Goal: Task Accomplishment & Management: Complete application form

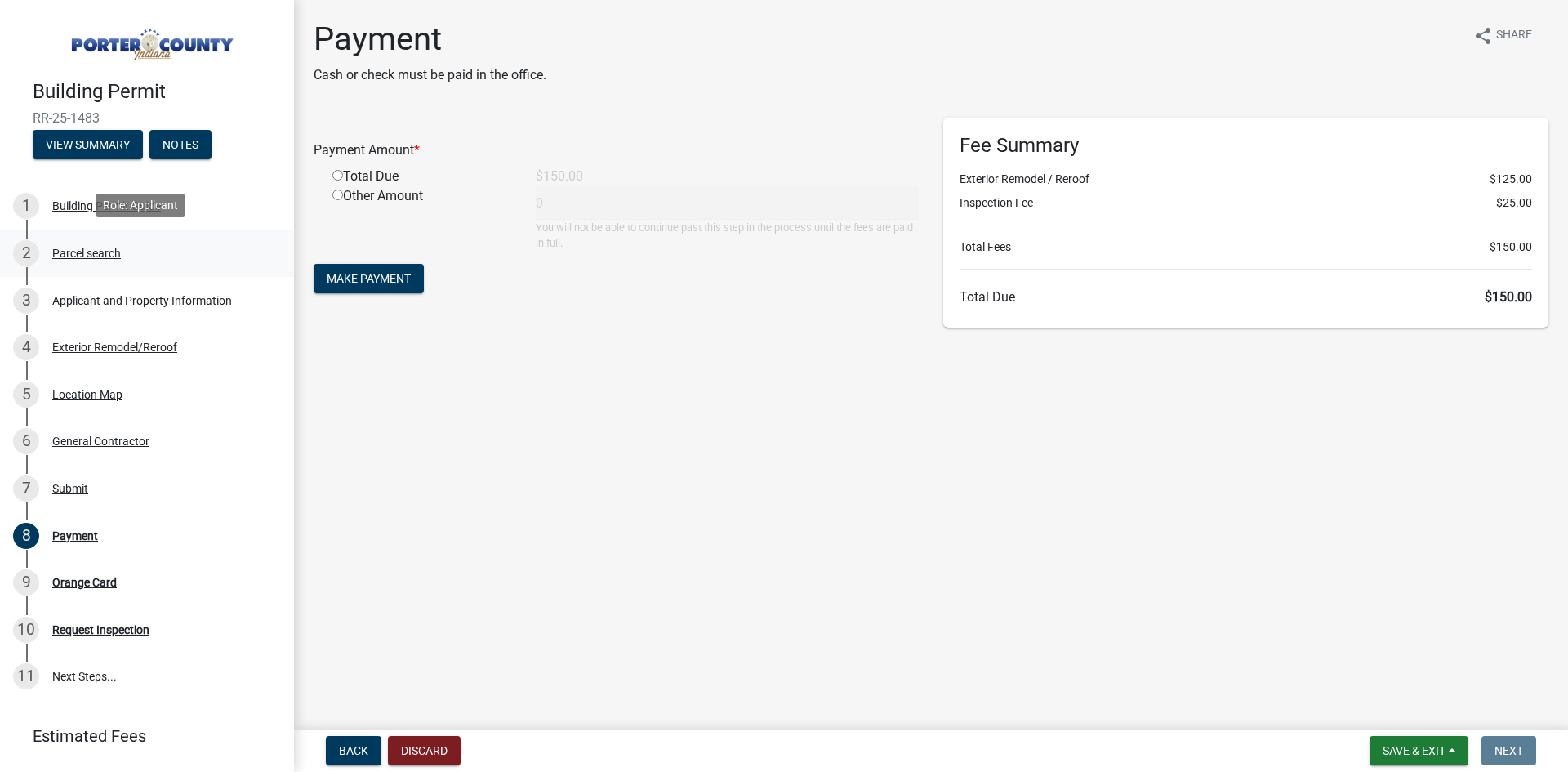
click at [93, 241] on div "2 Parcel search" at bounding box center [140, 253] width 255 height 26
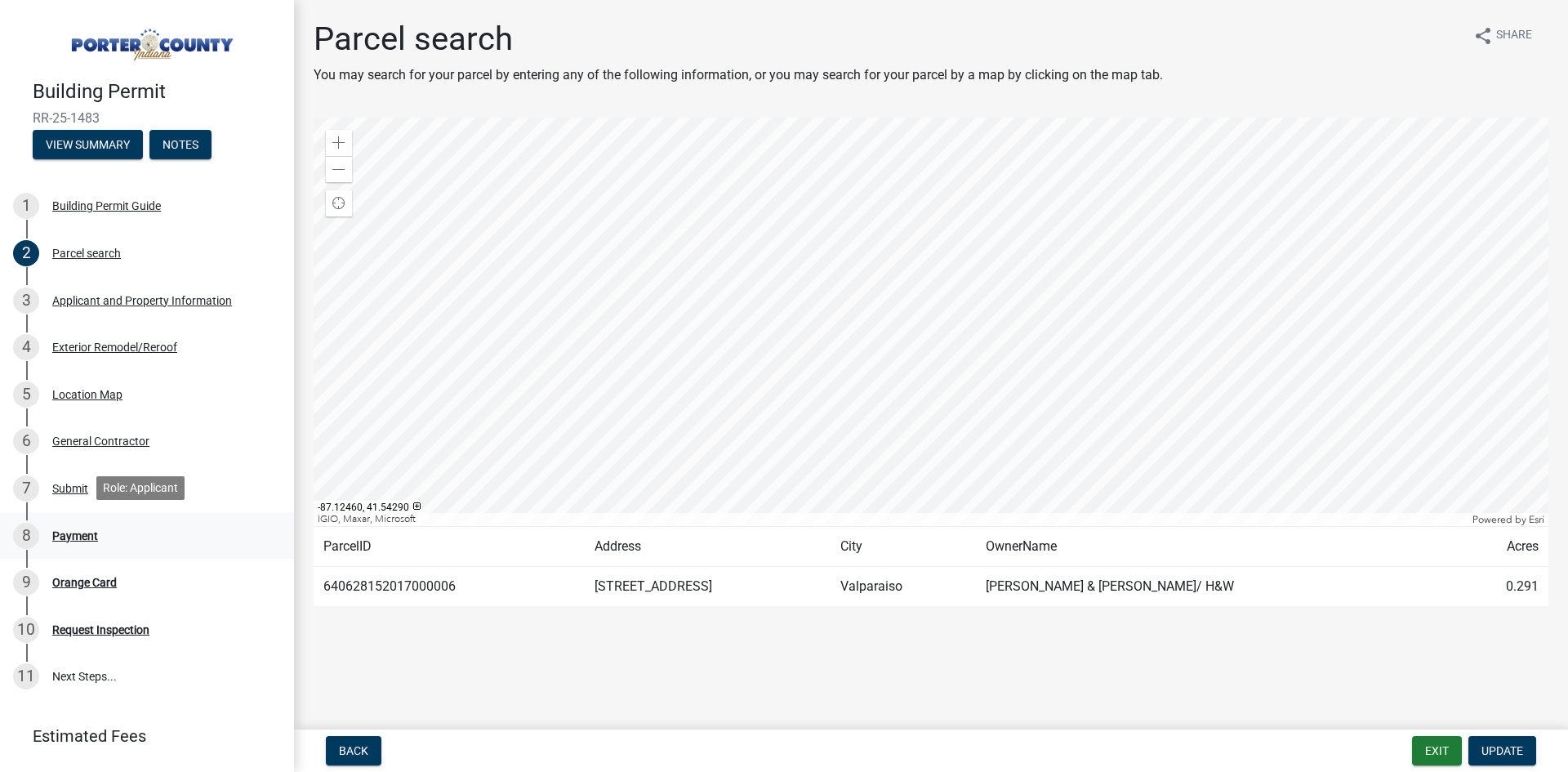
click at [73, 533] on div "Payment" at bounding box center [74, 536] width 45 height 12
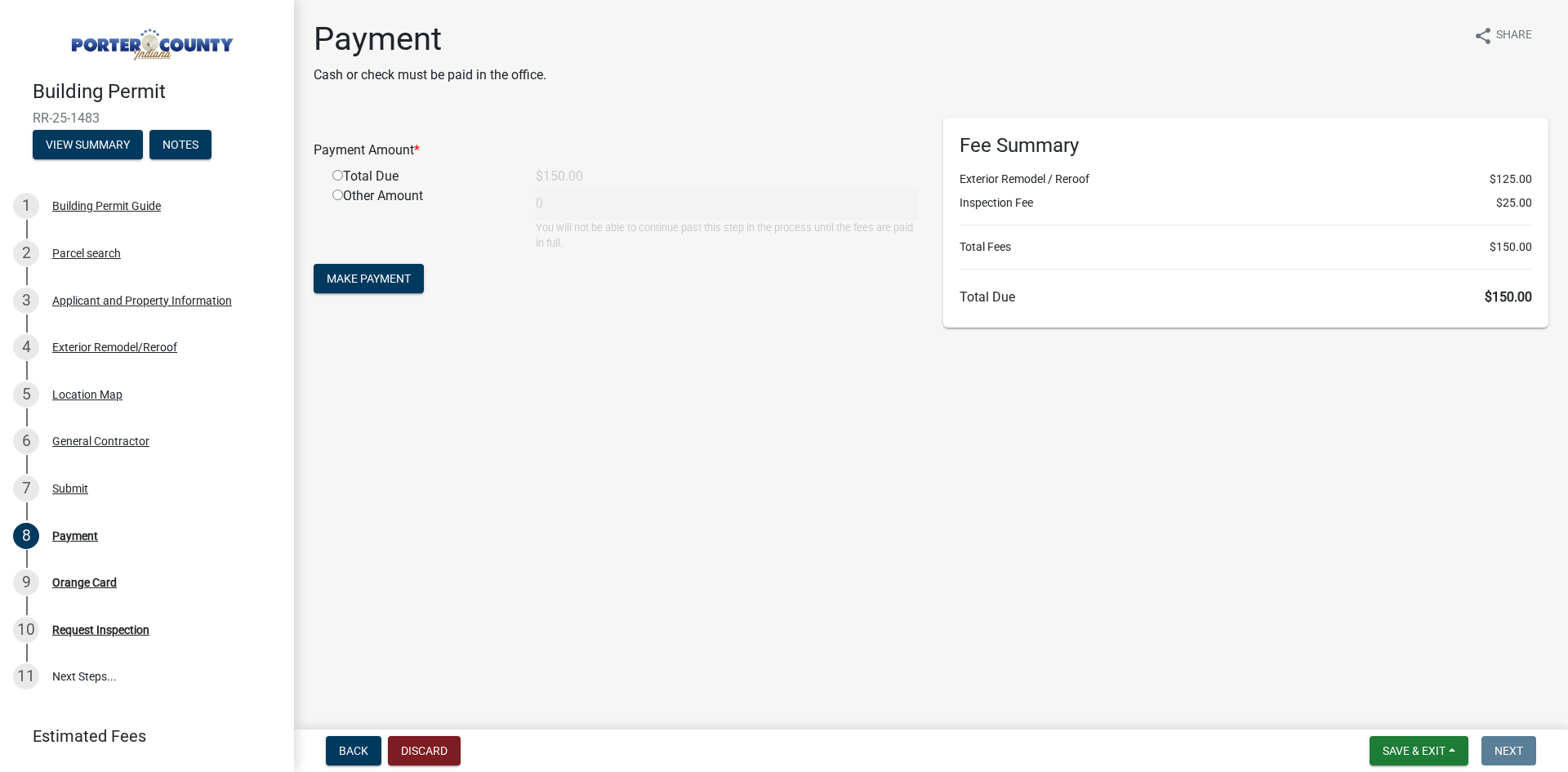
click at [354, 178] on div "Total Due" at bounding box center [421, 177] width 204 height 20
click at [354, 172] on div "Total Due" at bounding box center [421, 177] width 204 height 20
click at [332, 174] on div "Total Due" at bounding box center [421, 177] width 204 height 20
click at [337, 174] on input "radio" at bounding box center [337, 175] width 11 height 11
radio input "true"
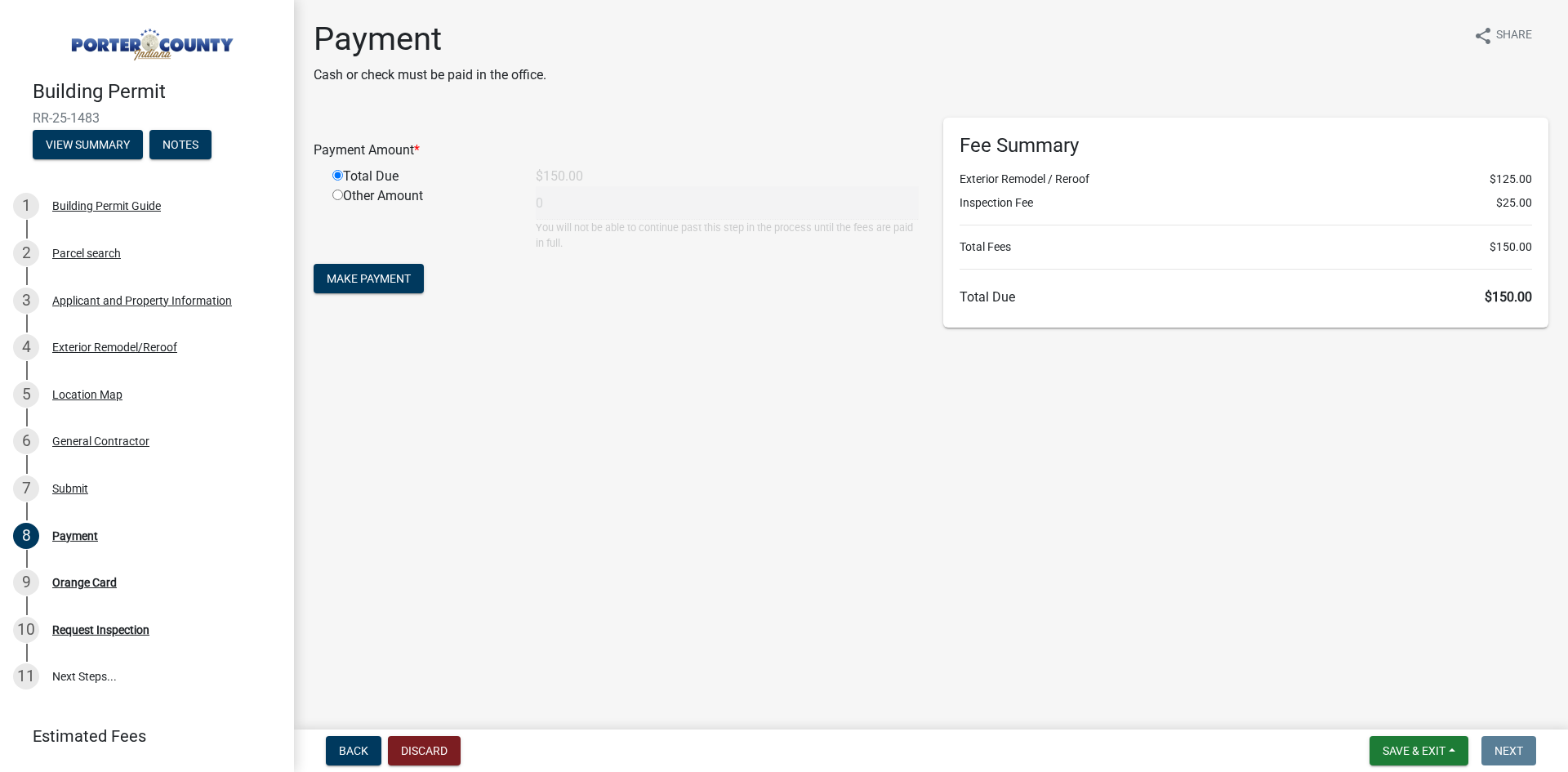
type input "150"
click at [375, 273] on span "Make Payment" at bounding box center [369, 279] width 84 height 13
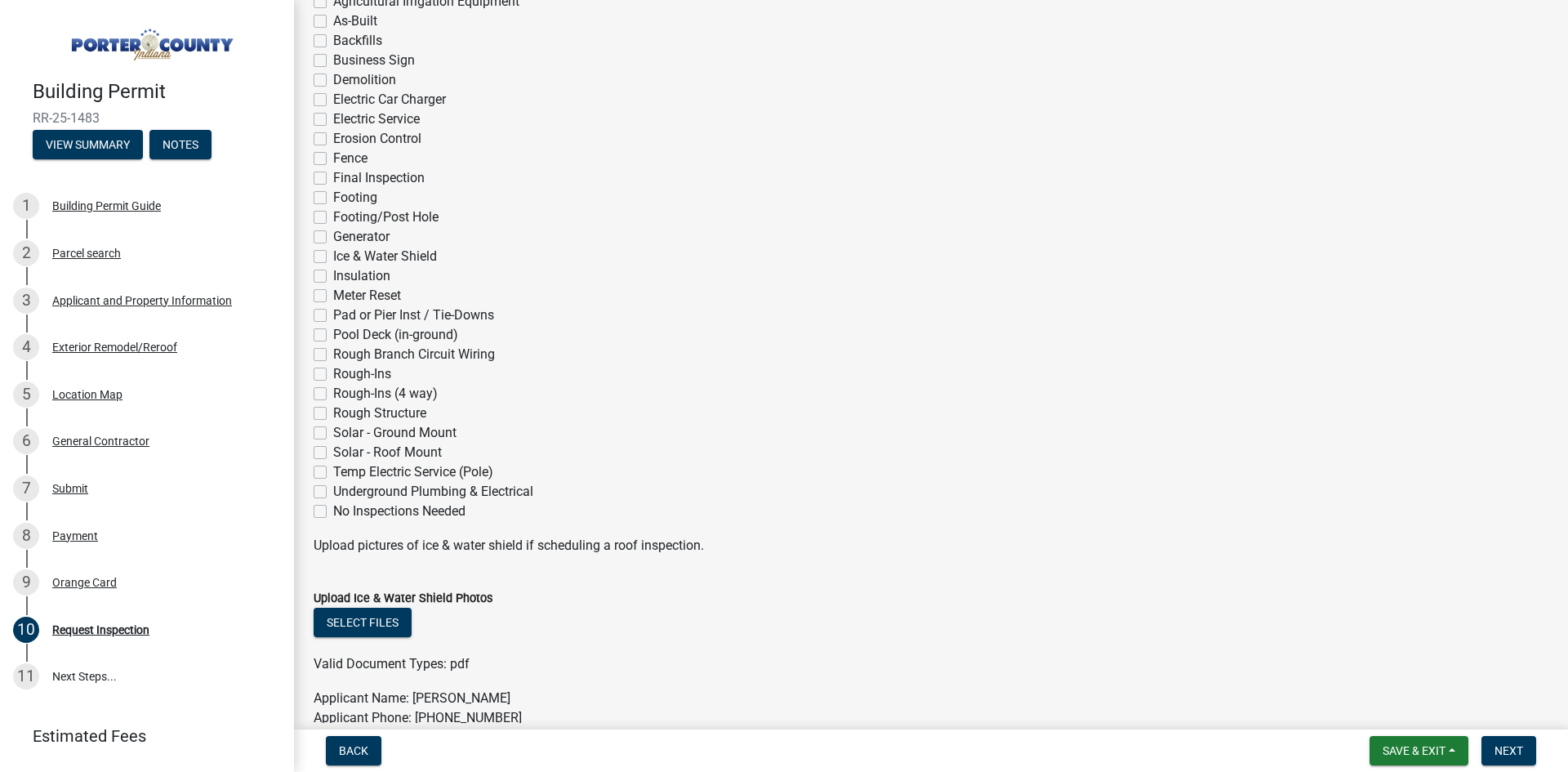
scroll to position [408, 0]
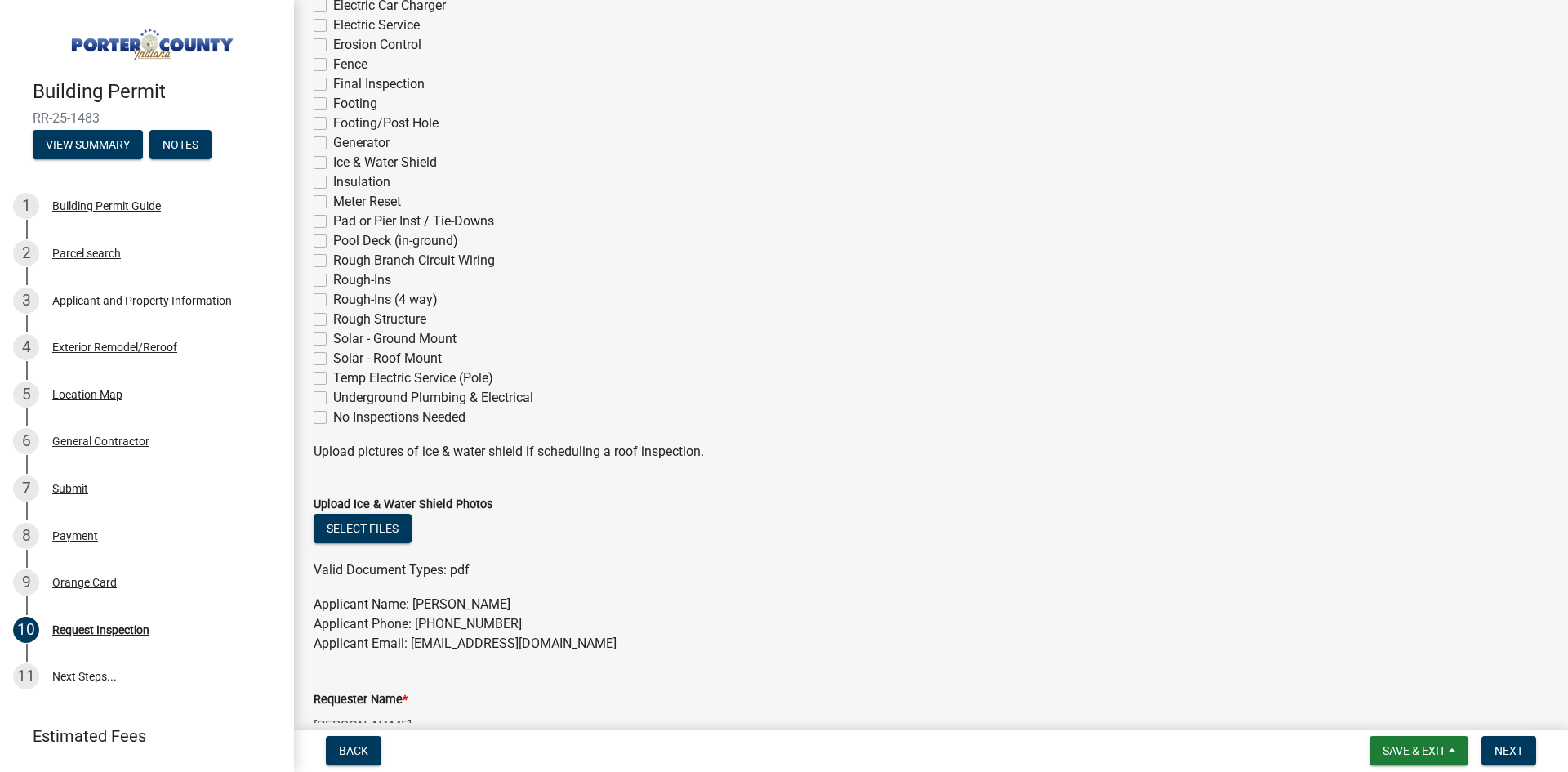
click at [327, 161] on div "Ice & Water Shield" at bounding box center [930, 162] width 1235 height 20
click at [333, 162] on label "Ice & Water Shield" at bounding box center [385, 162] width 104 height 20
click at [333, 162] on input "Ice & Water Shield" at bounding box center [338, 158] width 11 height 11
checkbox input "true"
checkbox input "false"
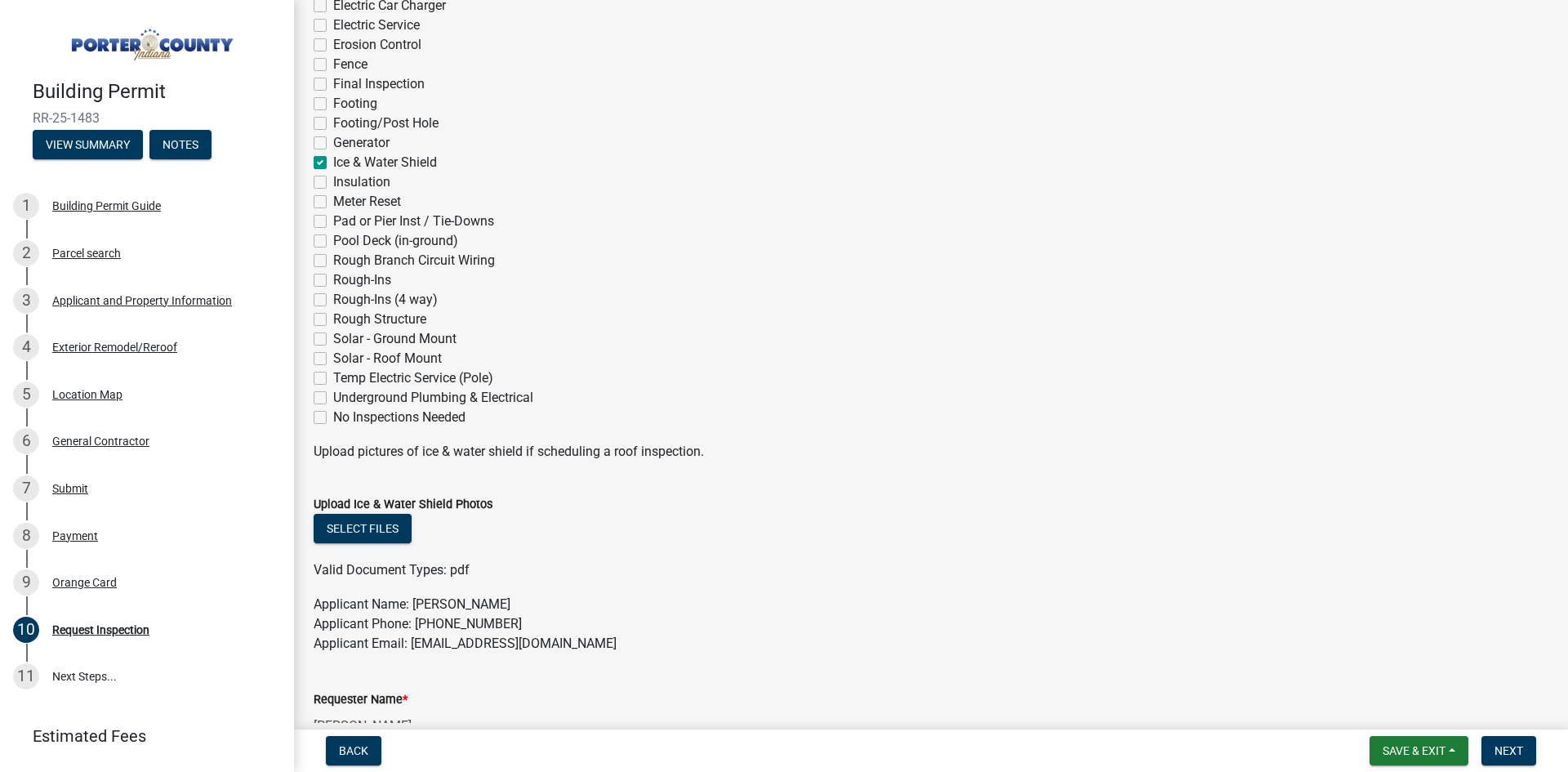
checkbox input "false"
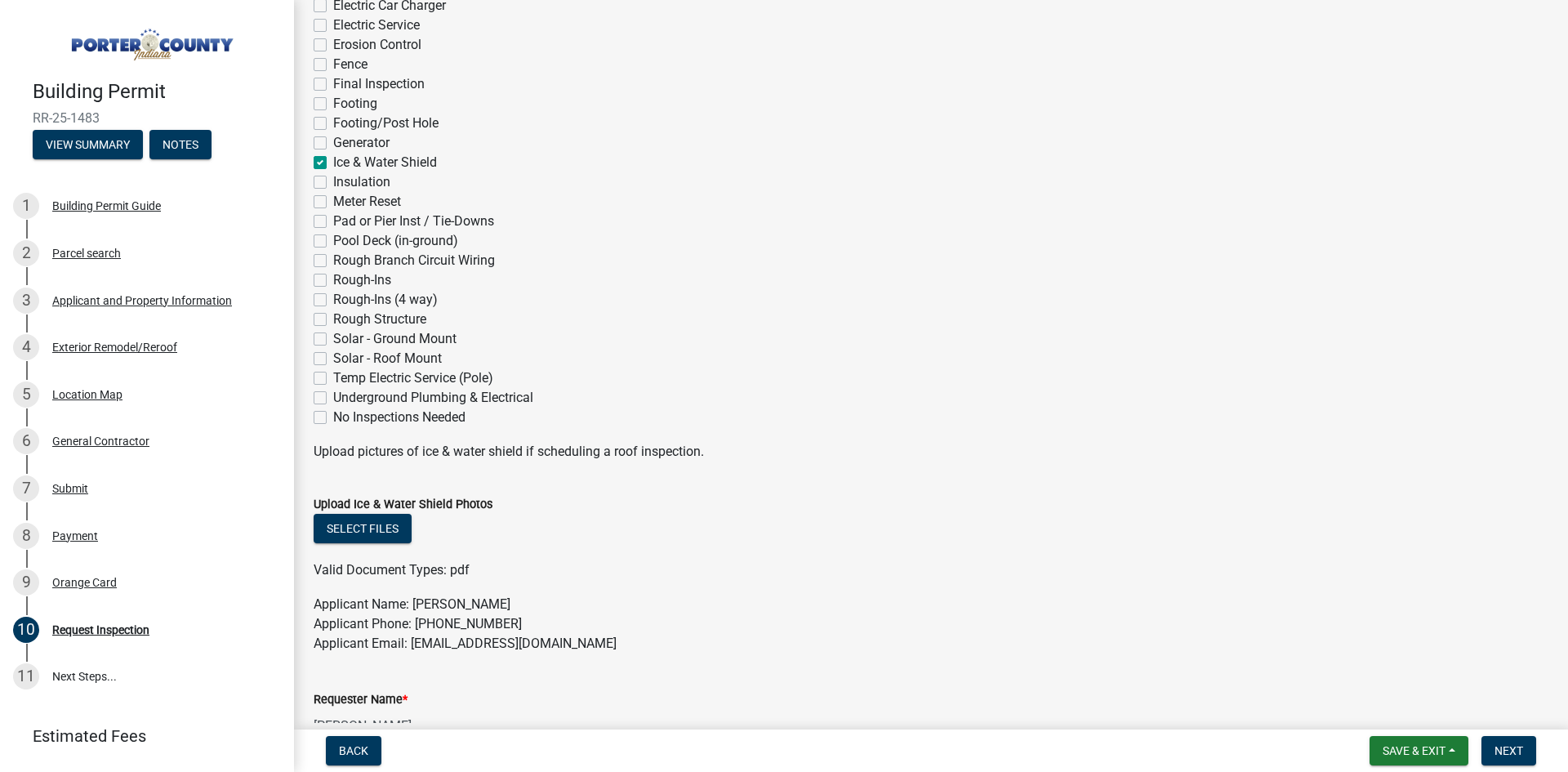
checkbox input "false"
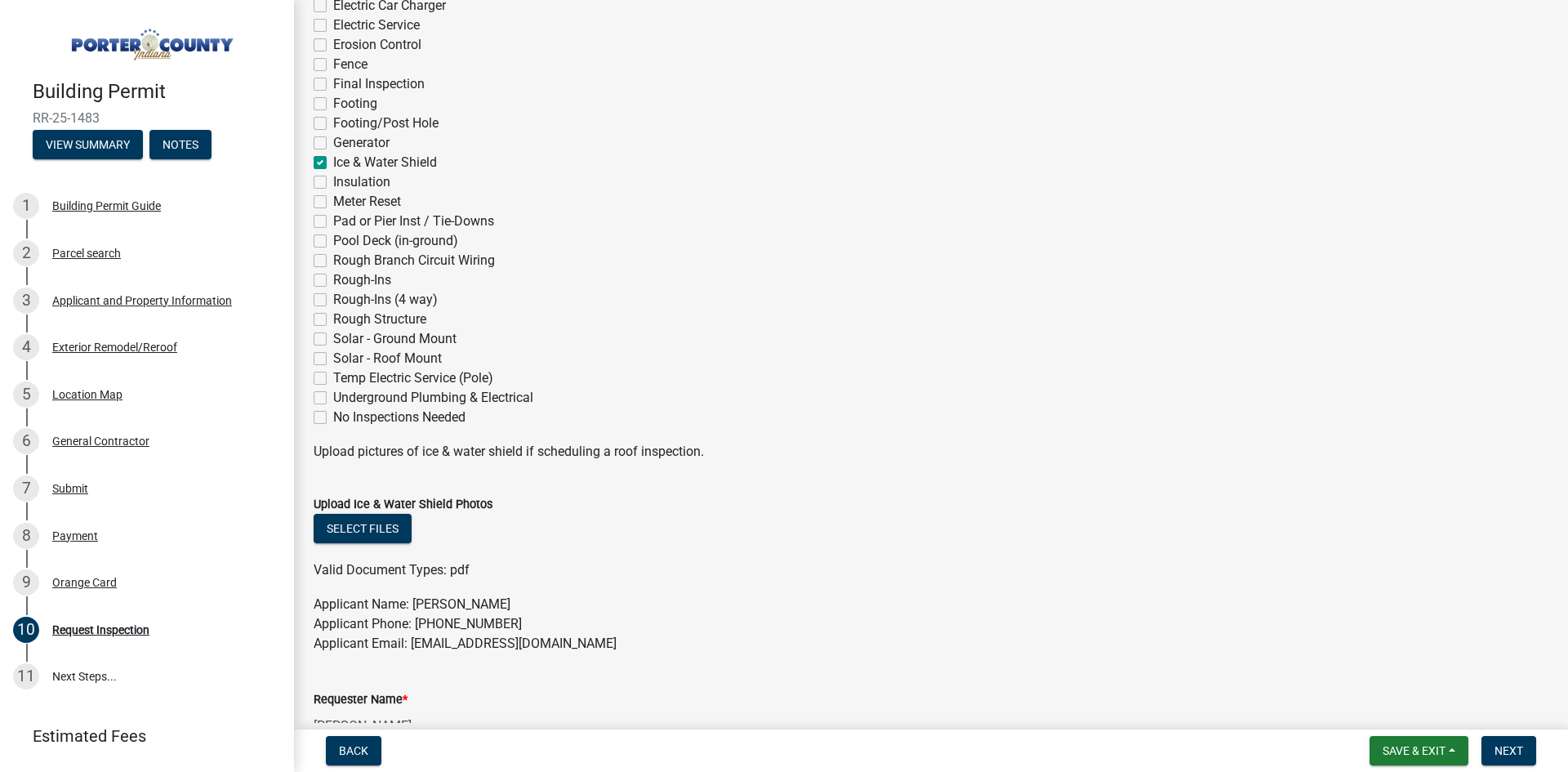
checkbox input "false"
checkbox input "true"
checkbox input "false"
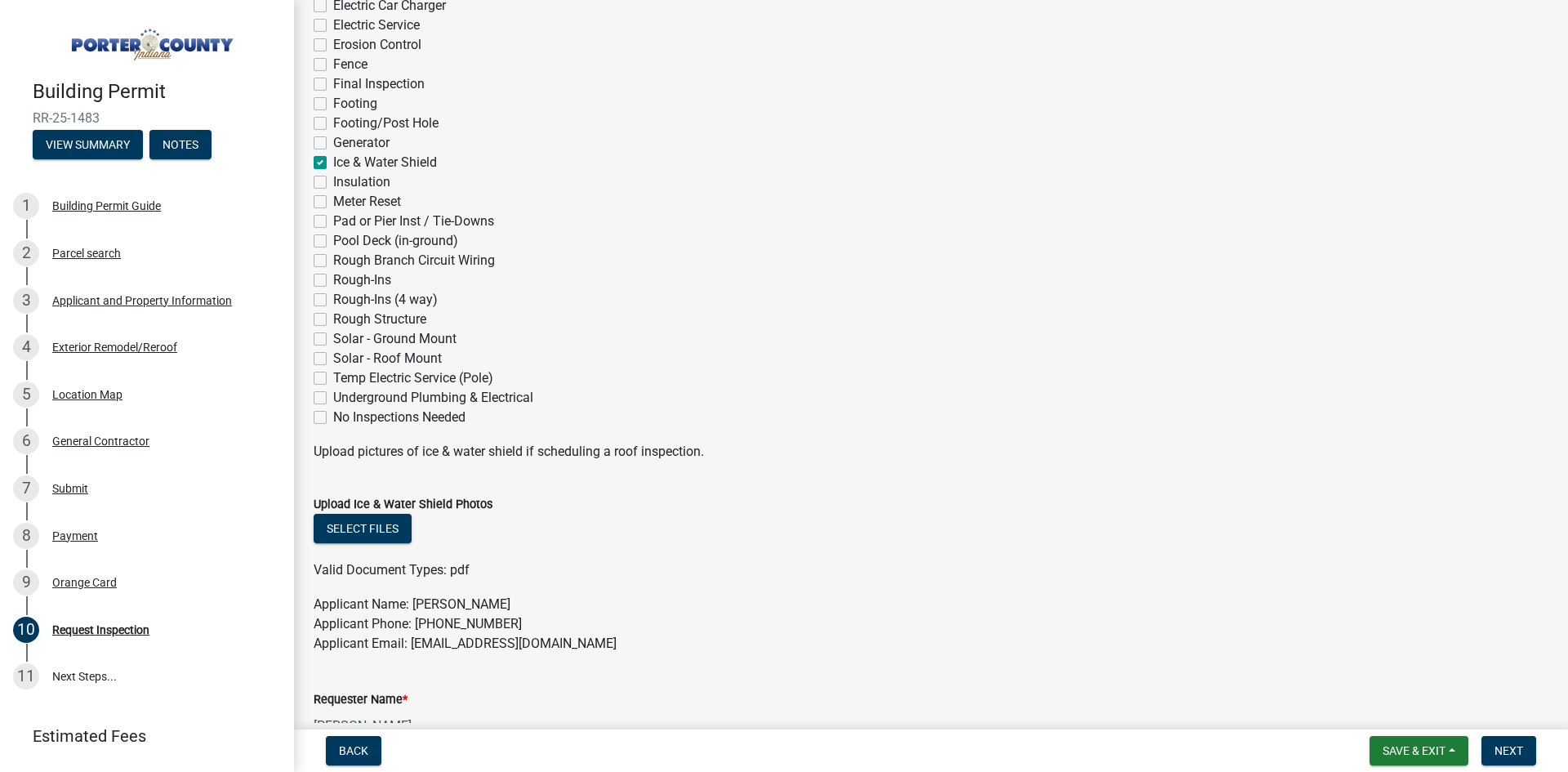
checkbox input "false"
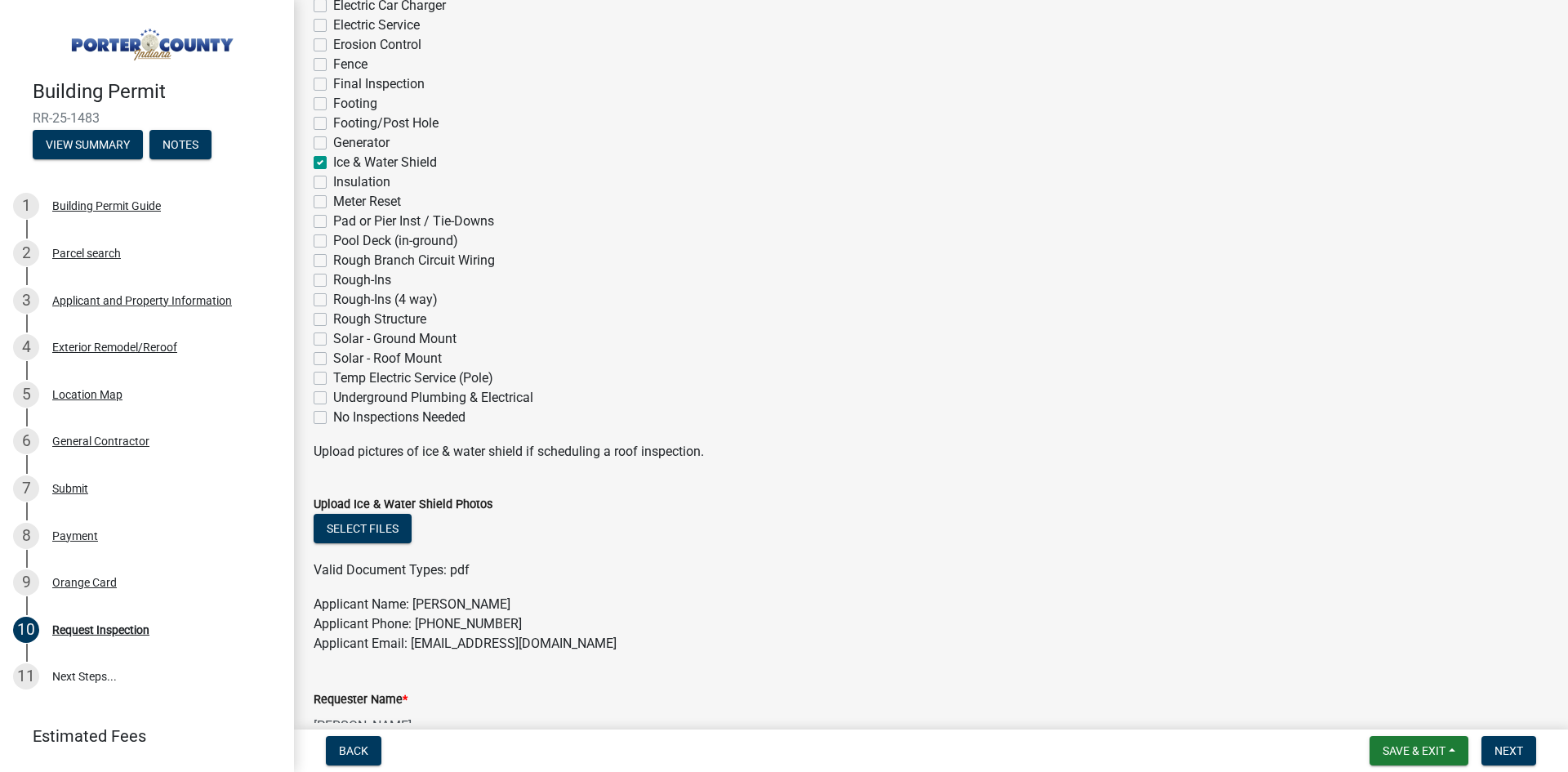
checkbox input "false"
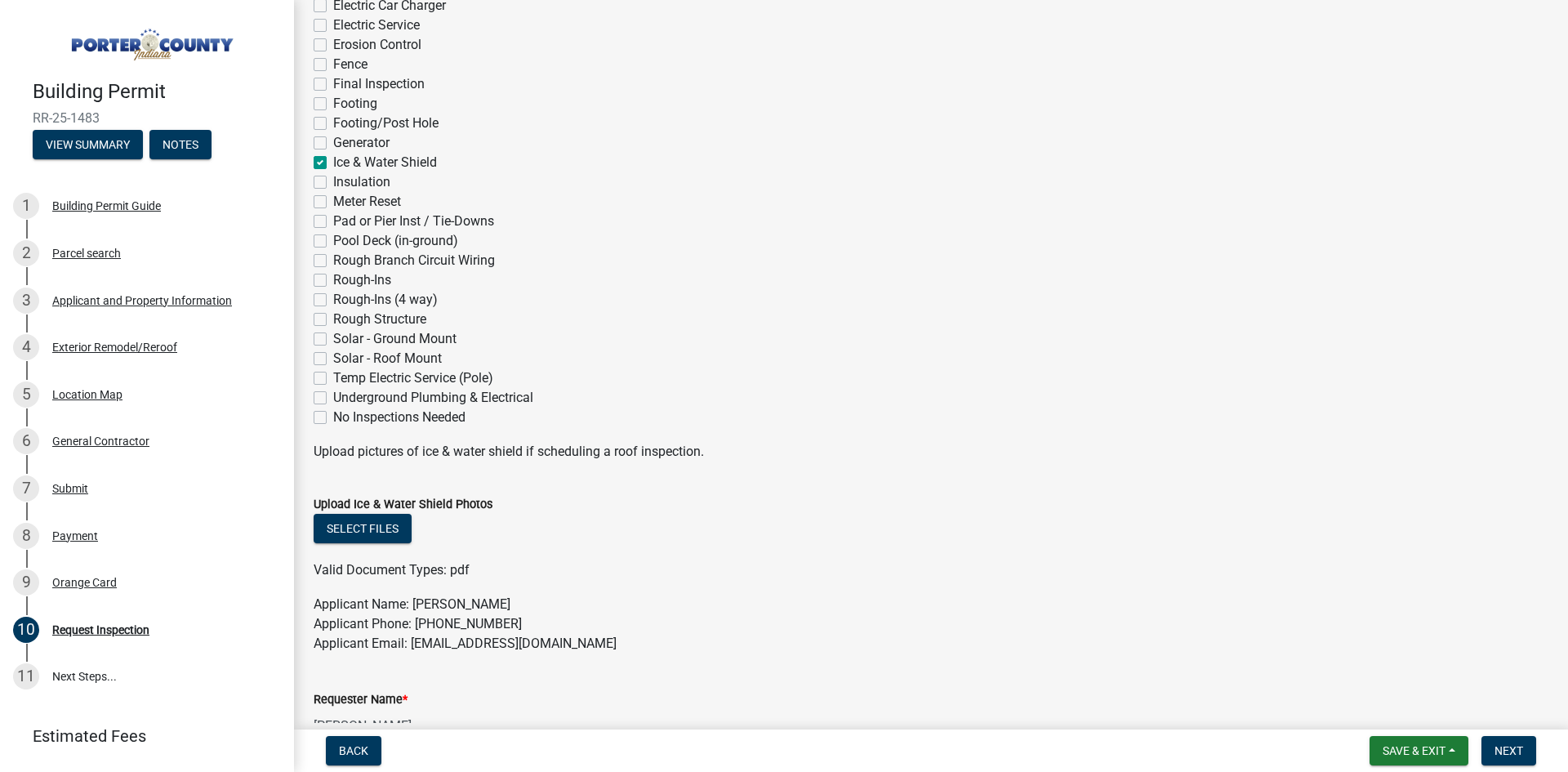
checkbox input "false"
click at [690, 511] on div "Upload Ice & Water Shield Photos" at bounding box center [930, 504] width 1235 height 20
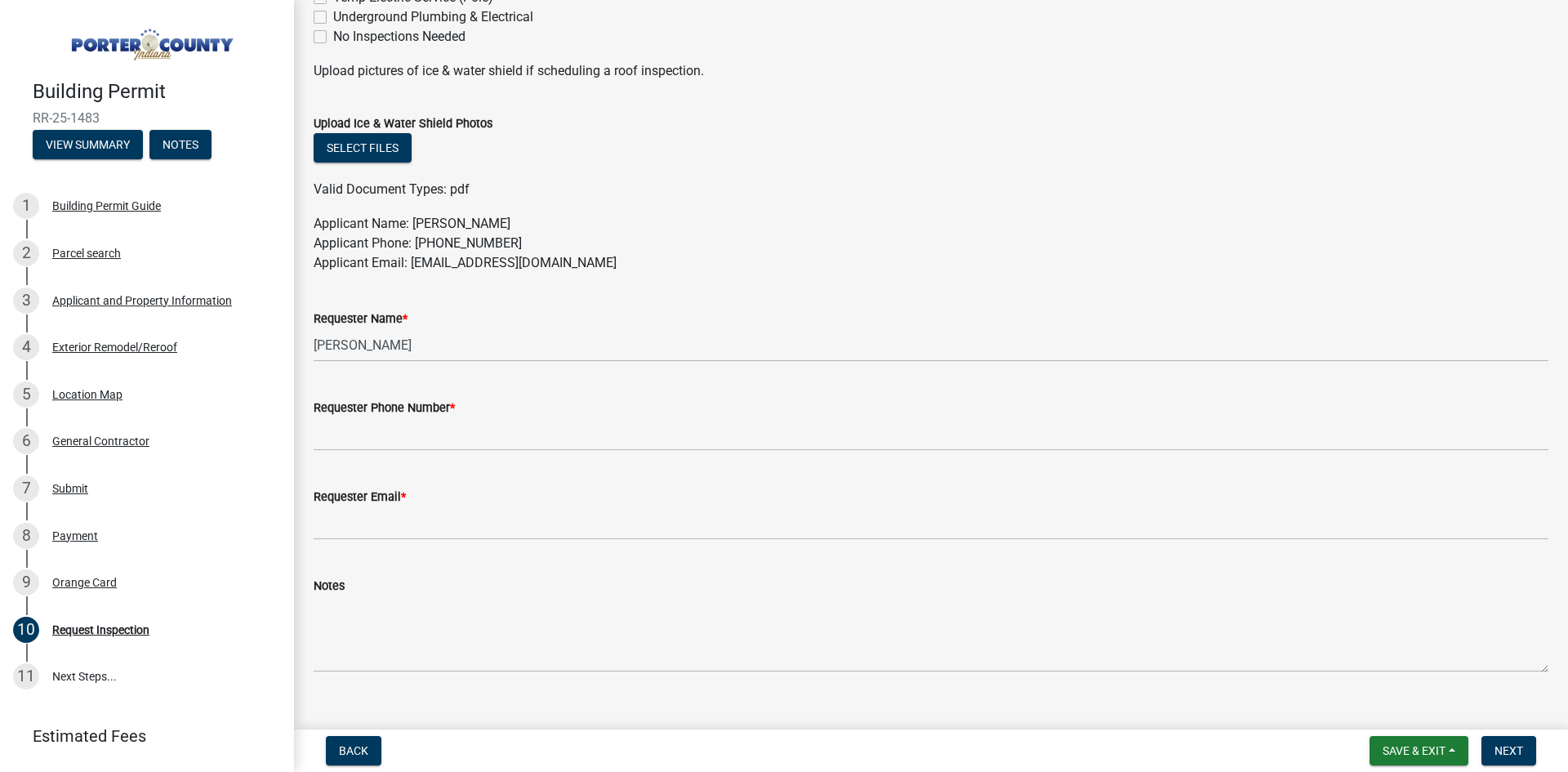
scroll to position [815, 0]
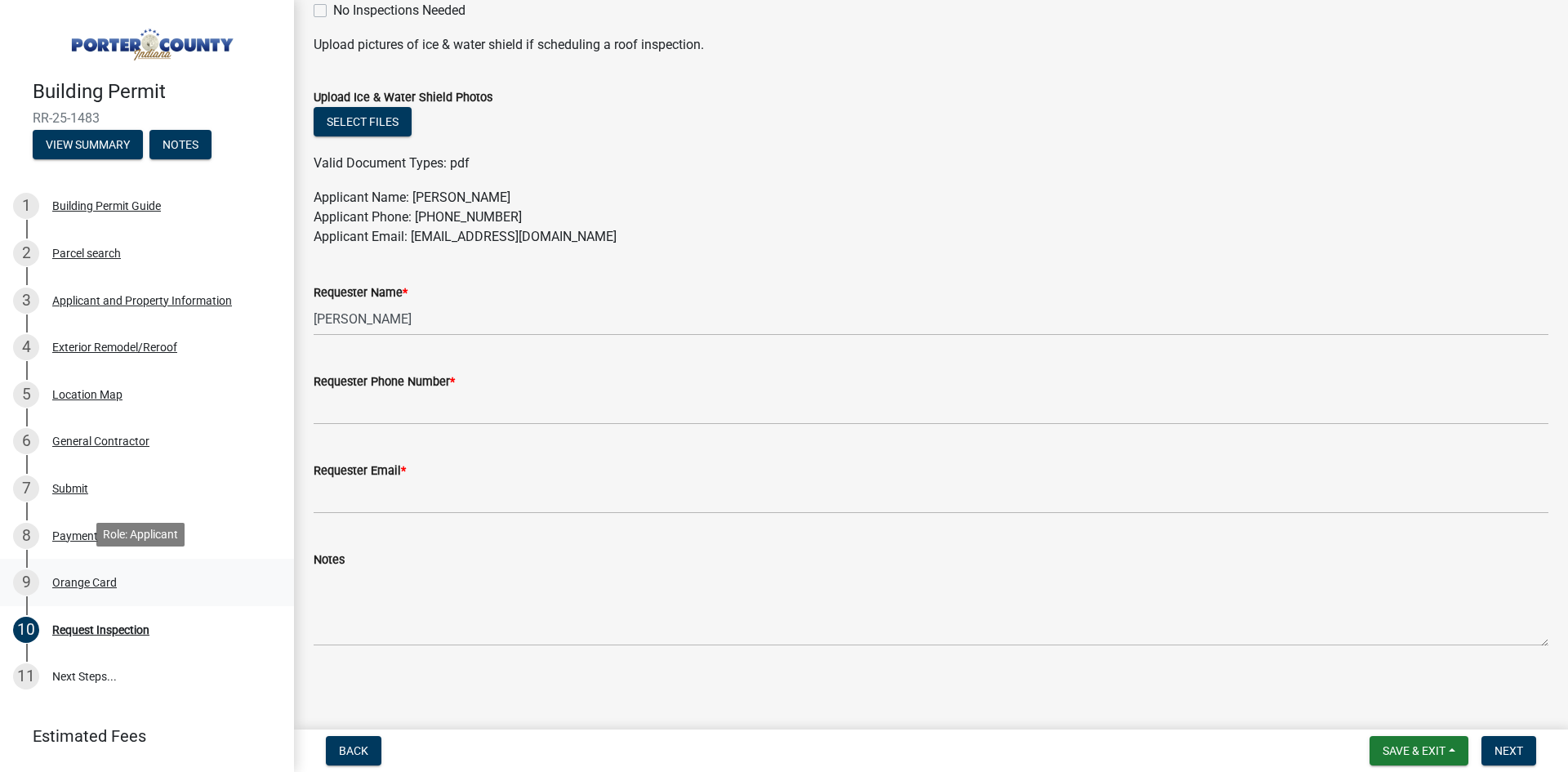
click at [87, 584] on div "Orange Card" at bounding box center [84, 582] width 64 height 12
